Goal: Task Accomplishment & Management: Use online tool/utility

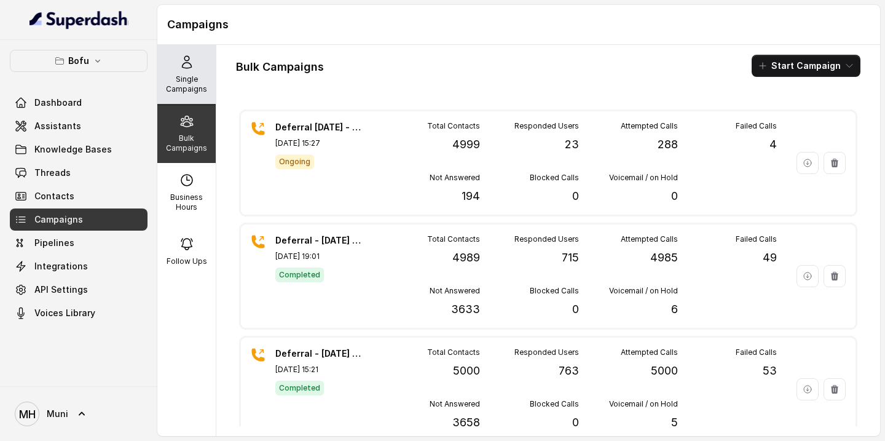
click at [186, 76] on p "Single Campaigns" at bounding box center [186, 84] width 49 height 20
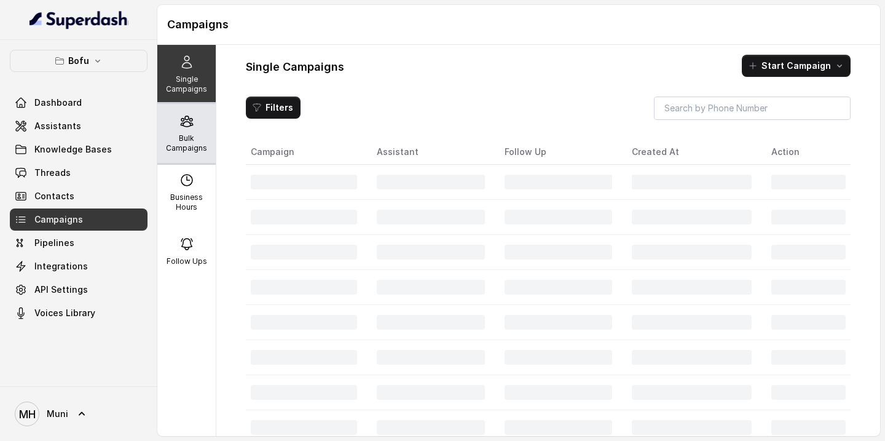
click at [184, 130] on div "Bulk Campaigns" at bounding box center [186, 133] width 58 height 59
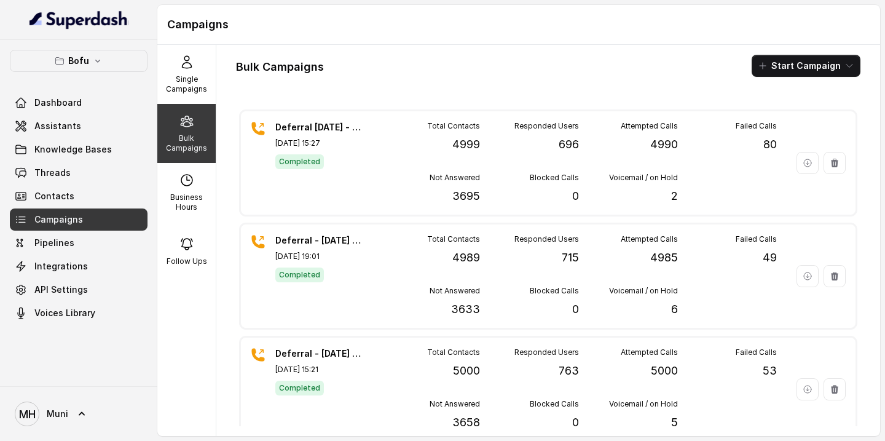
click at [447, 85] on div "Bulk Campaigns Start Campaign Deferral [DATE] - Batch 1 [DATE] 15:27 Completed …" at bounding box center [548, 240] width 664 height 391
click at [810, 73] on button "Start Campaign" at bounding box center [806, 66] width 109 height 22
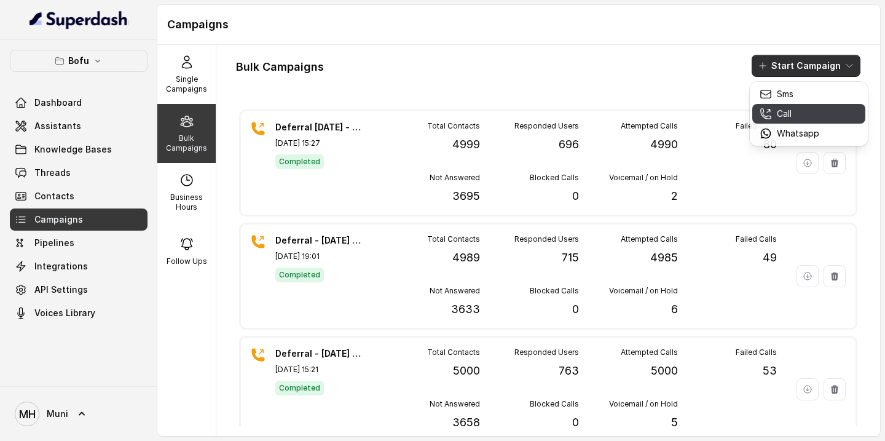
click at [790, 111] on p "Call" at bounding box center [784, 114] width 15 height 12
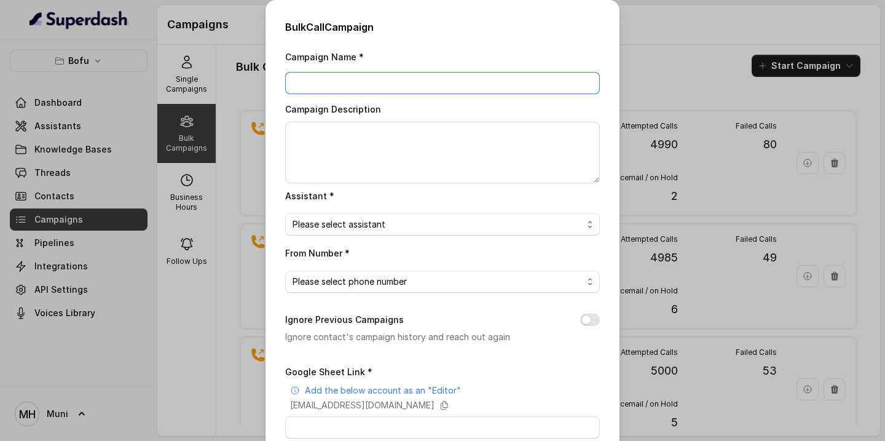
click at [430, 81] on input "Campaign Name *" at bounding box center [442, 83] width 315 height 22
type input "Deferral - [DATE] - Batch 2"
click at [390, 232] on span "Please select assistant" at bounding box center [442, 224] width 315 height 22
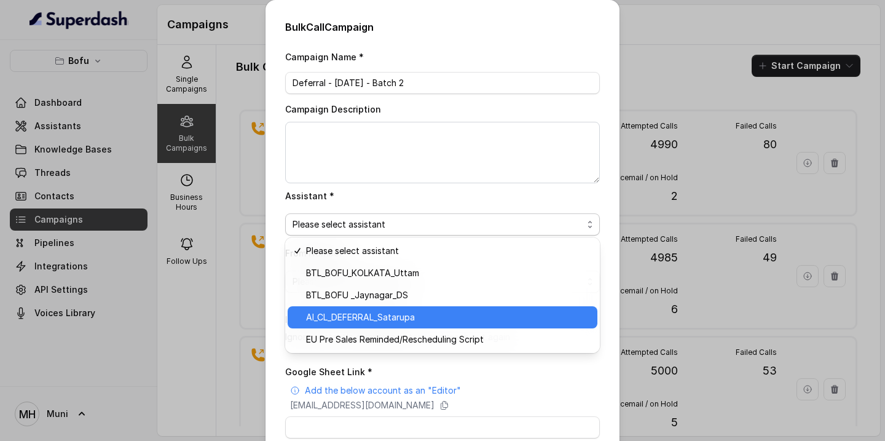
click at [371, 318] on span "AI_CL_DEFERRAL_Satarupa" at bounding box center [448, 317] width 284 height 15
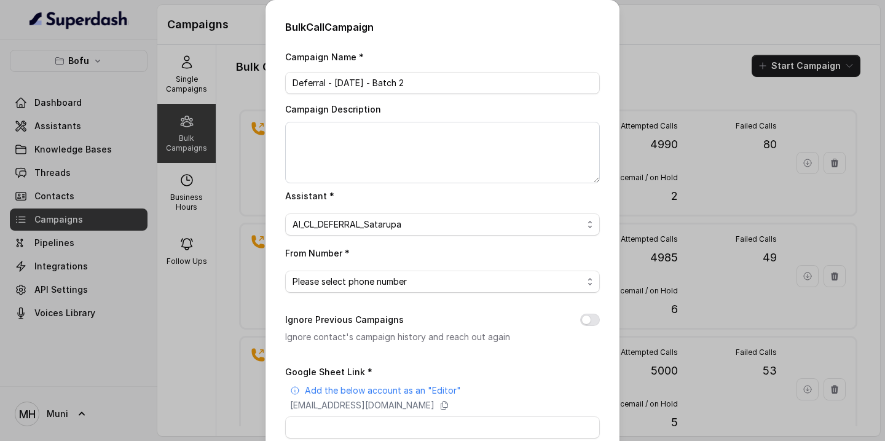
click at [383, 286] on span "Please select phone number" at bounding box center [438, 281] width 290 height 15
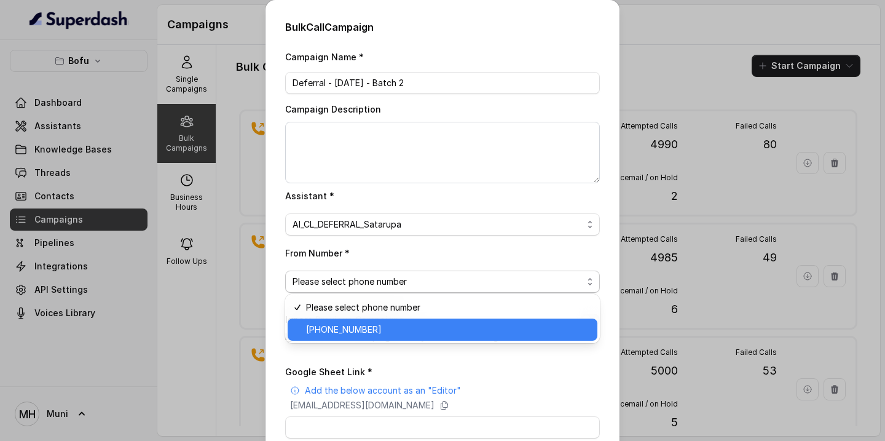
click at [366, 327] on span "[PHONE_NUMBER]" at bounding box center [448, 329] width 284 height 15
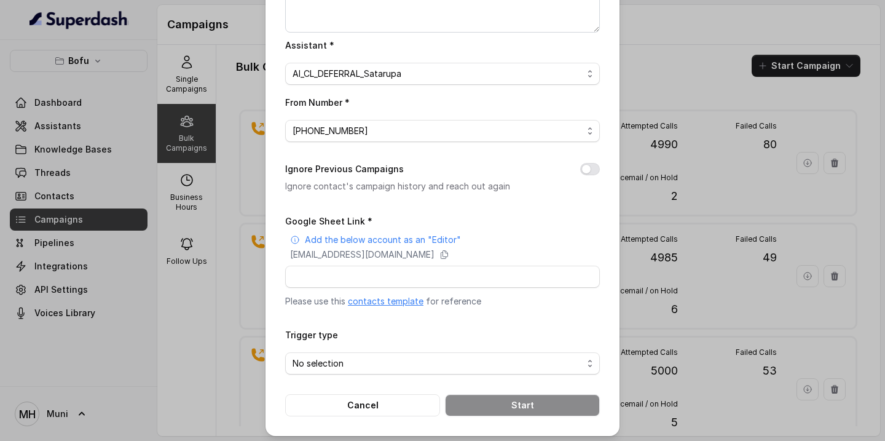
scroll to position [151, 0]
click at [385, 299] on link "contacts template" at bounding box center [386, 300] width 76 height 10
click at [449, 251] on icon at bounding box center [445, 254] width 10 height 10
click at [364, 269] on input "Google Sheet Link *" at bounding box center [442, 276] width 315 height 22
paste input "[URL][DOMAIN_NAME]"
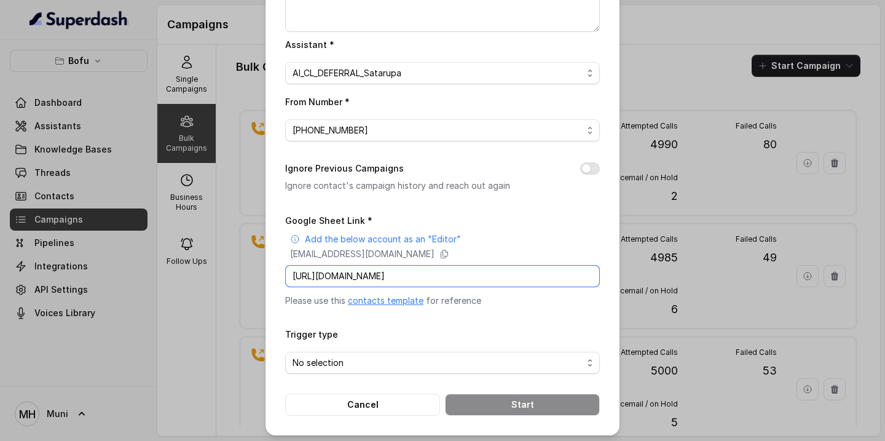
scroll to position [0, 168]
type input "[URL][DOMAIN_NAME]"
click at [350, 358] on span "No selection" at bounding box center [438, 362] width 290 height 15
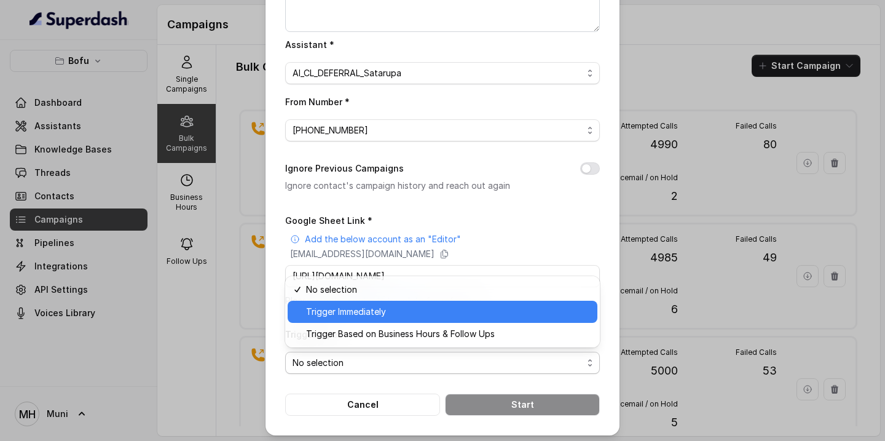
click at [360, 310] on span "Trigger Immediately" at bounding box center [448, 311] width 284 height 15
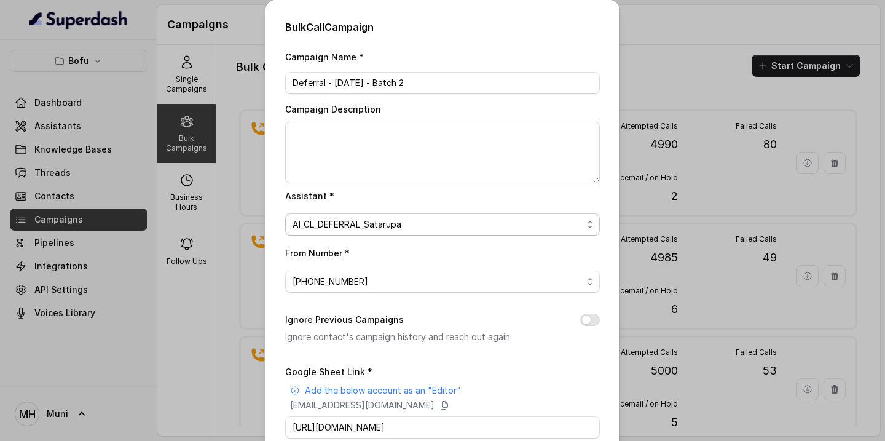
scroll to position [154, 0]
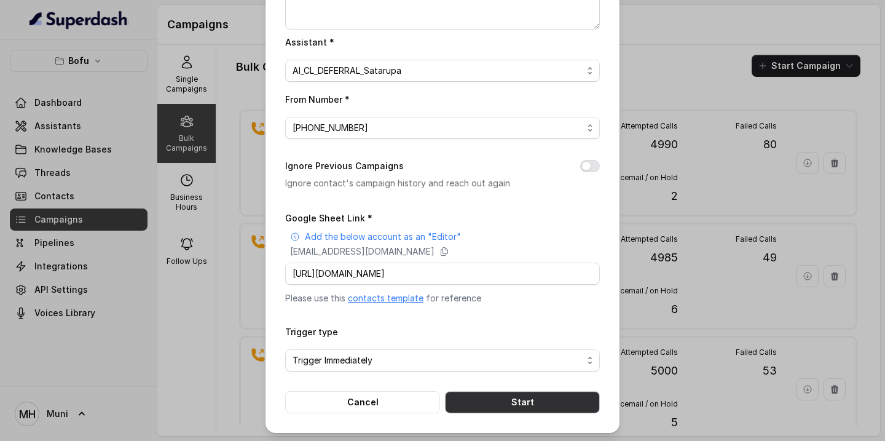
click at [502, 398] on button "Start" at bounding box center [522, 402] width 155 height 22
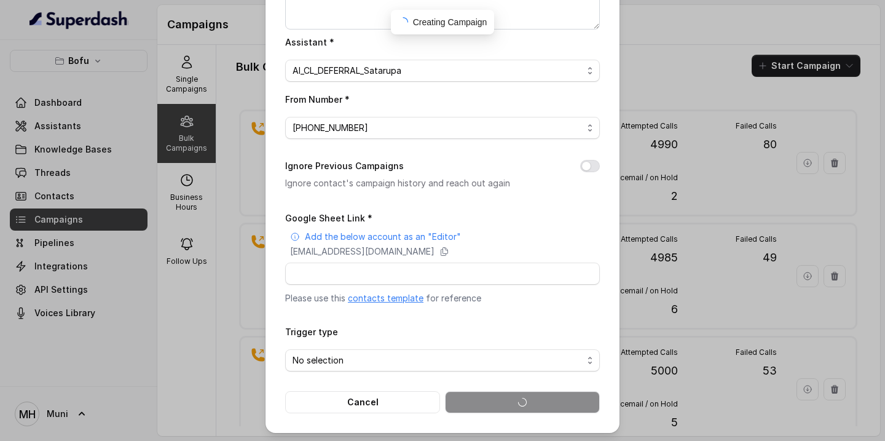
scroll to position [0, 0]
